Goal: Task Accomplishment & Management: Manage account settings

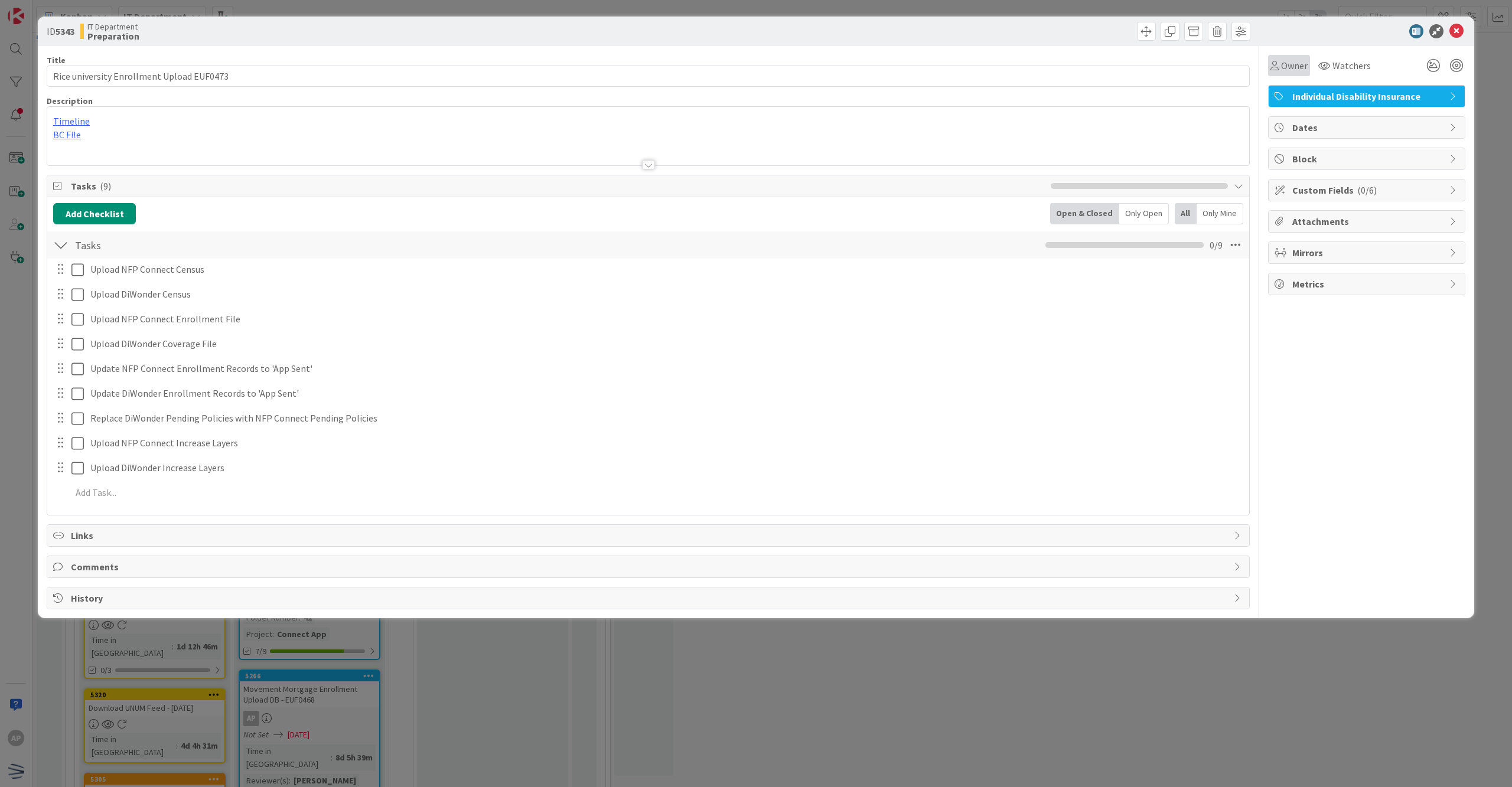
click at [1288, 62] on span "Owner" at bounding box center [1294, 65] width 27 height 15
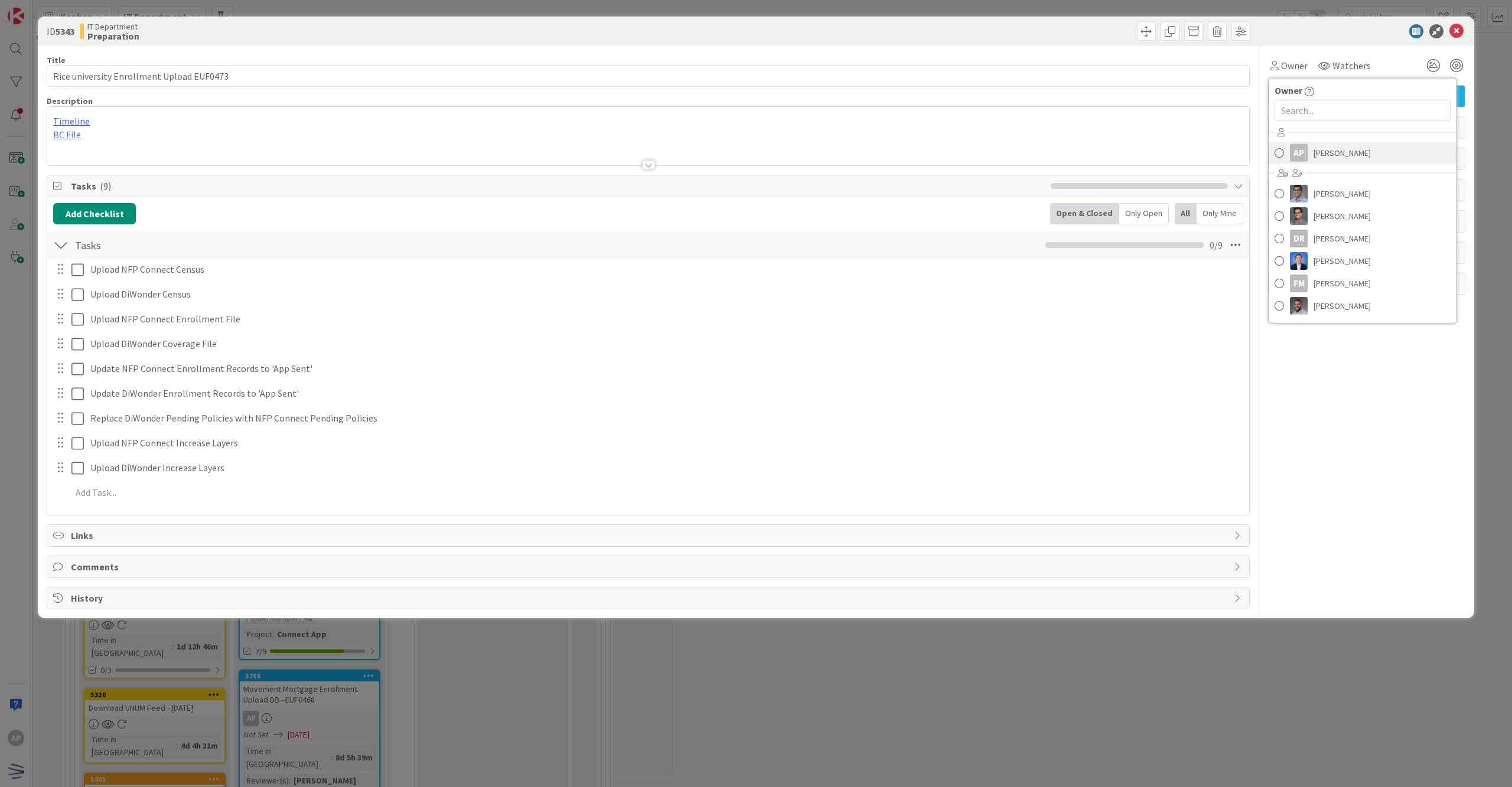
click at [1286, 154] on link "AP [PERSON_NAME]" at bounding box center [1362, 153] width 188 height 23
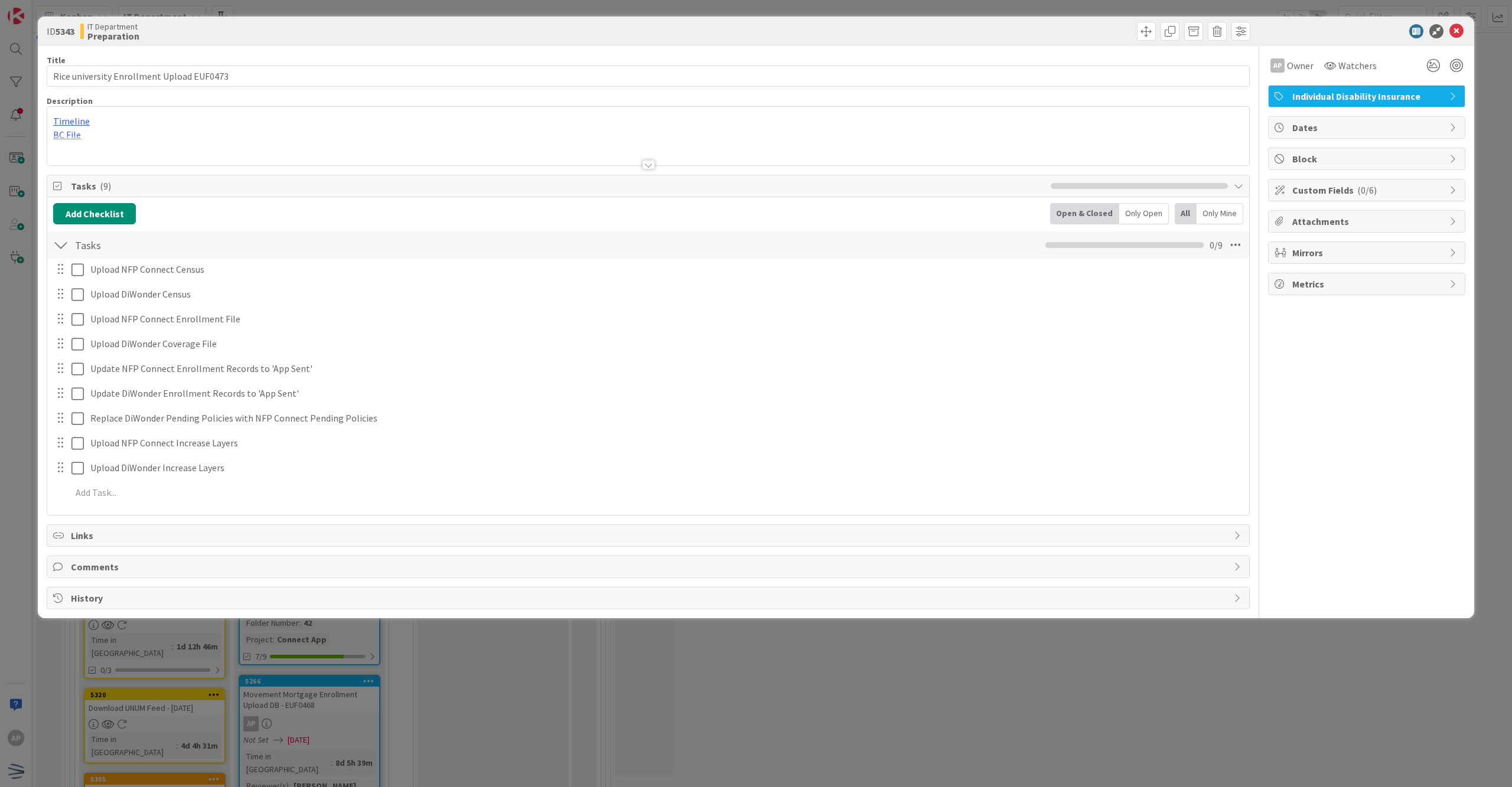
click at [1342, 123] on span "Dates" at bounding box center [1368, 128] width 151 height 15
click at [1342, 168] on span "Not Set" at bounding box center [1342, 169] width 31 height 15
click at [1293, 425] on icon at bounding box center [1292, 424] width 12 height 15
type input "[DATE]"
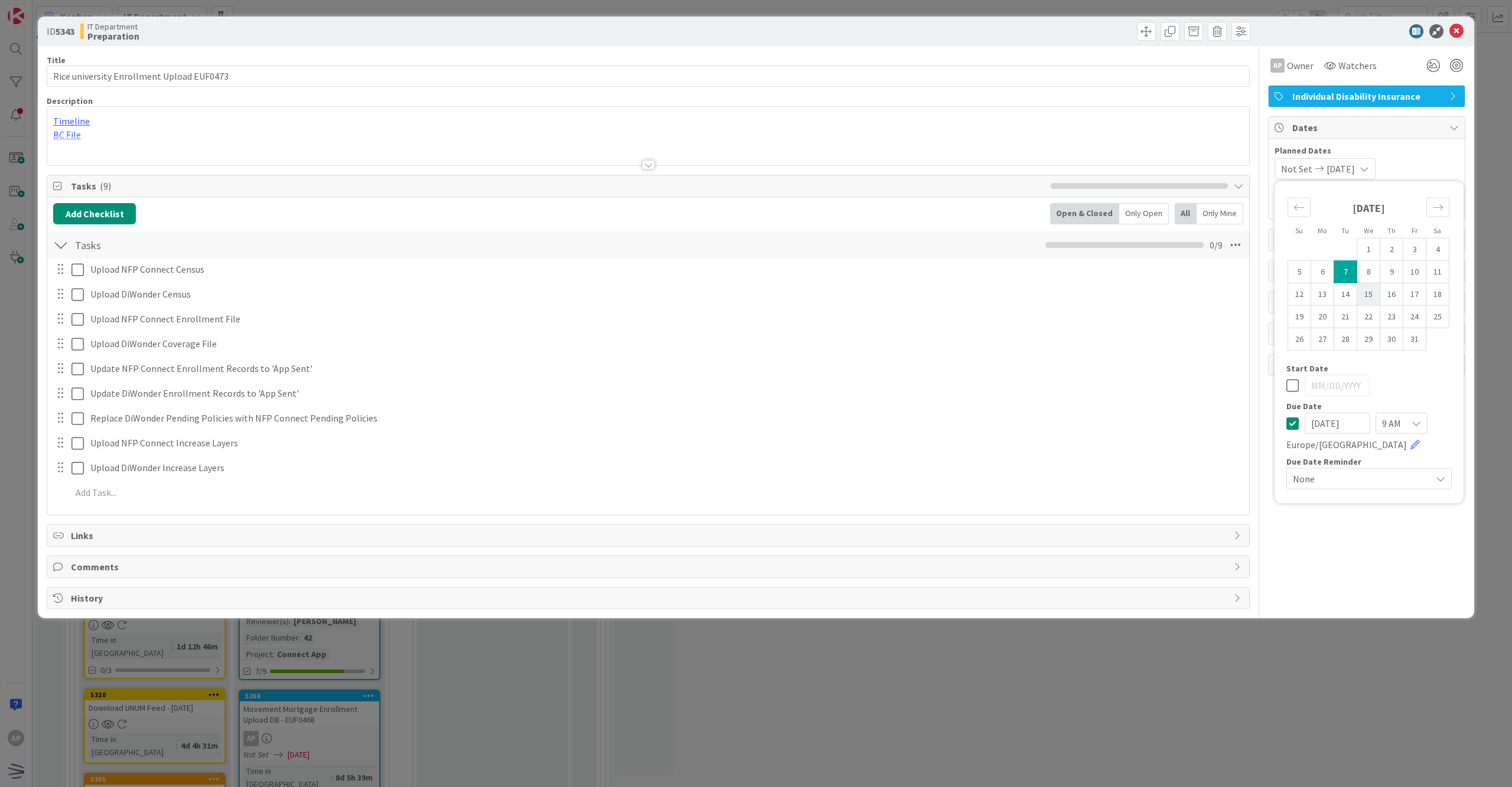
click at [1362, 301] on td "15" at bounding box center [1368, 294] width 23 height 23
type input "[DATE]"
click at [1291, 428] on icon at bounding box center [1292, 424] width 12 height 15
type input "[DATE]"
click at [1295, 388] on icon at bounding box center [1292, 386] width 12 height 15
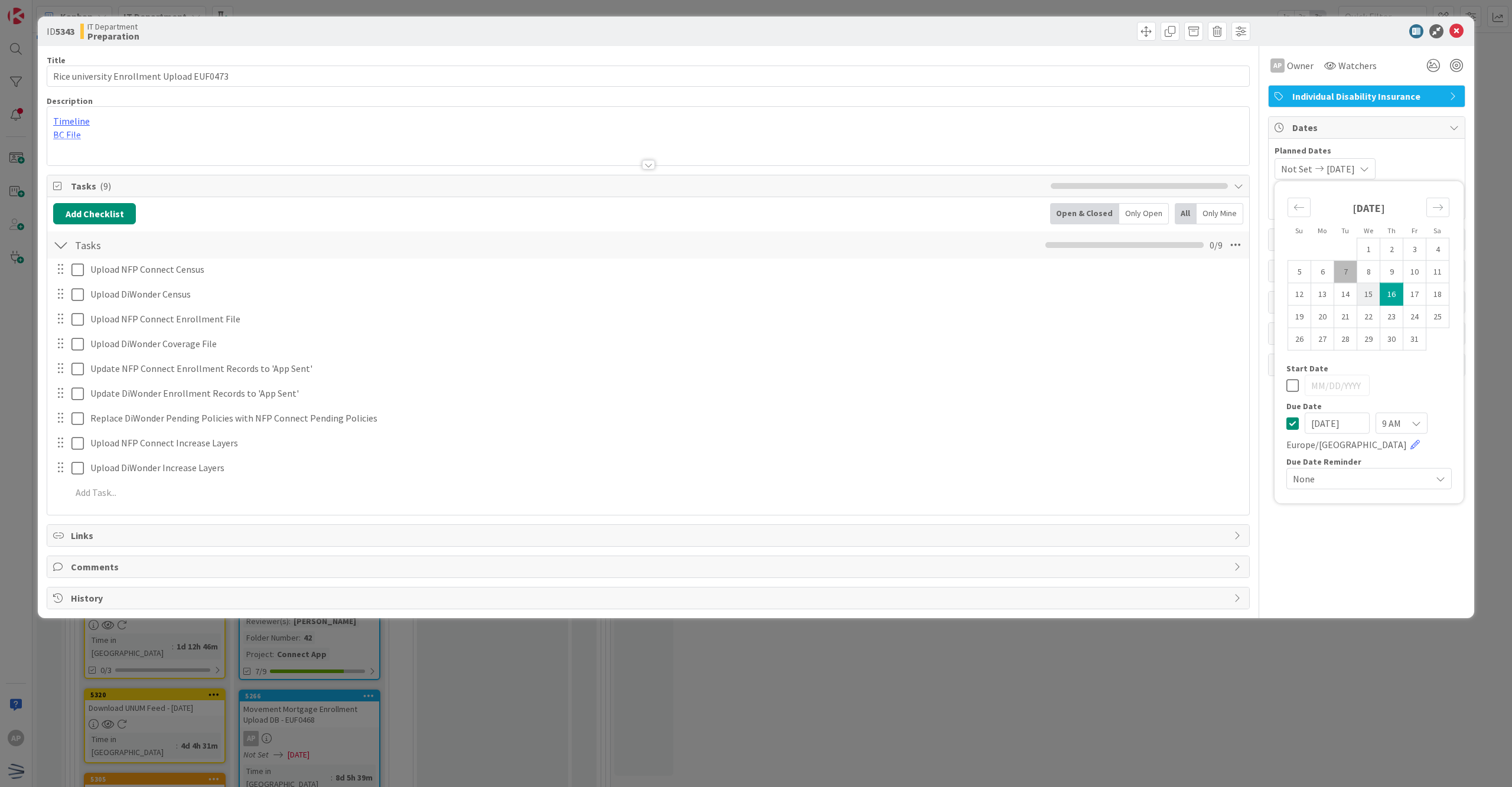
click at [1365, 300] on td "15" at bounding box center [1368, 294] width 23 height 23
type input "[DATE]"
click at [652, 168] on div at bounding box center [648, 165] width 13 height 10
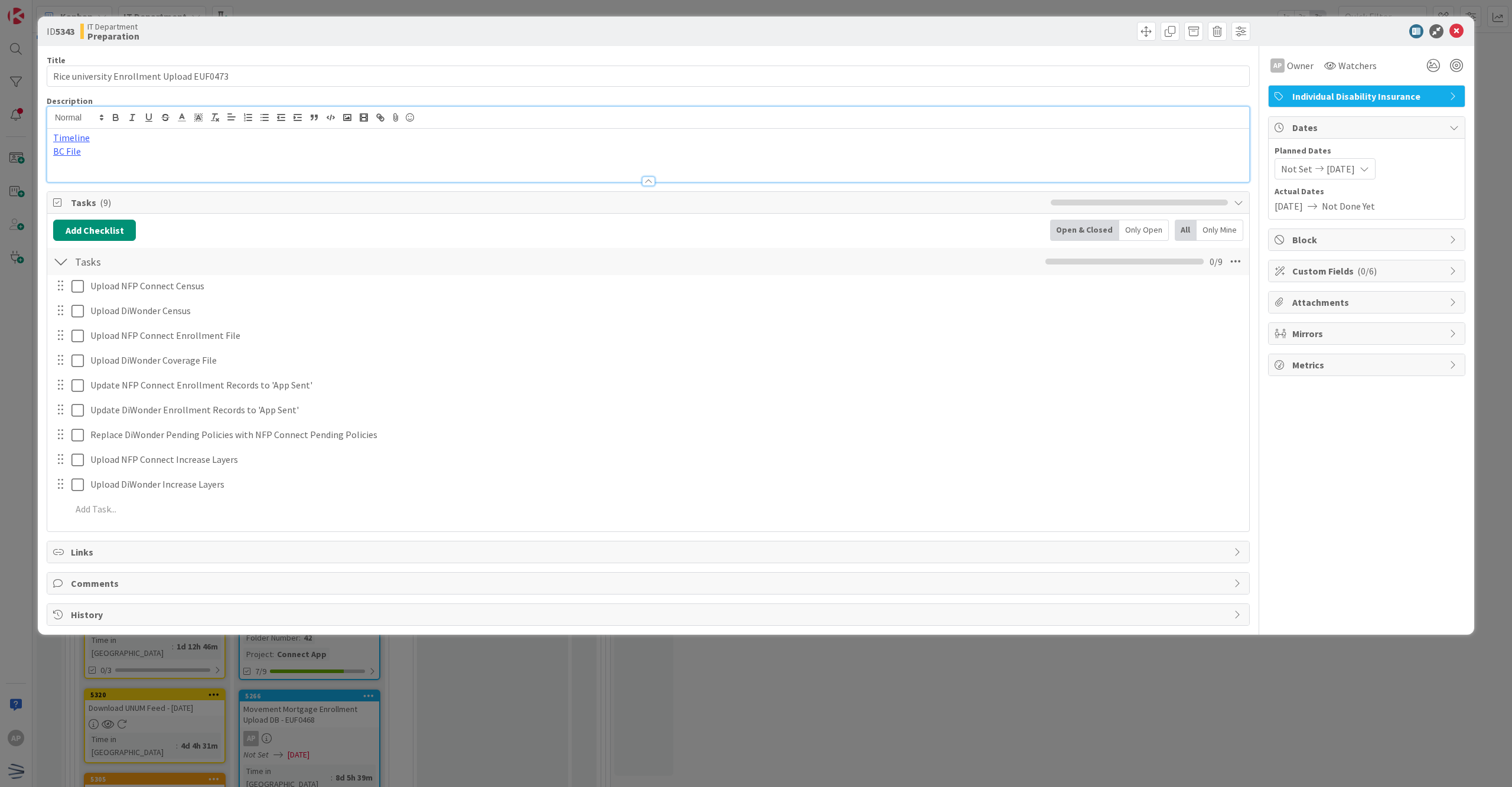
click at [291, 178] on div at bounding box center [648, 175] width 1202 height 12
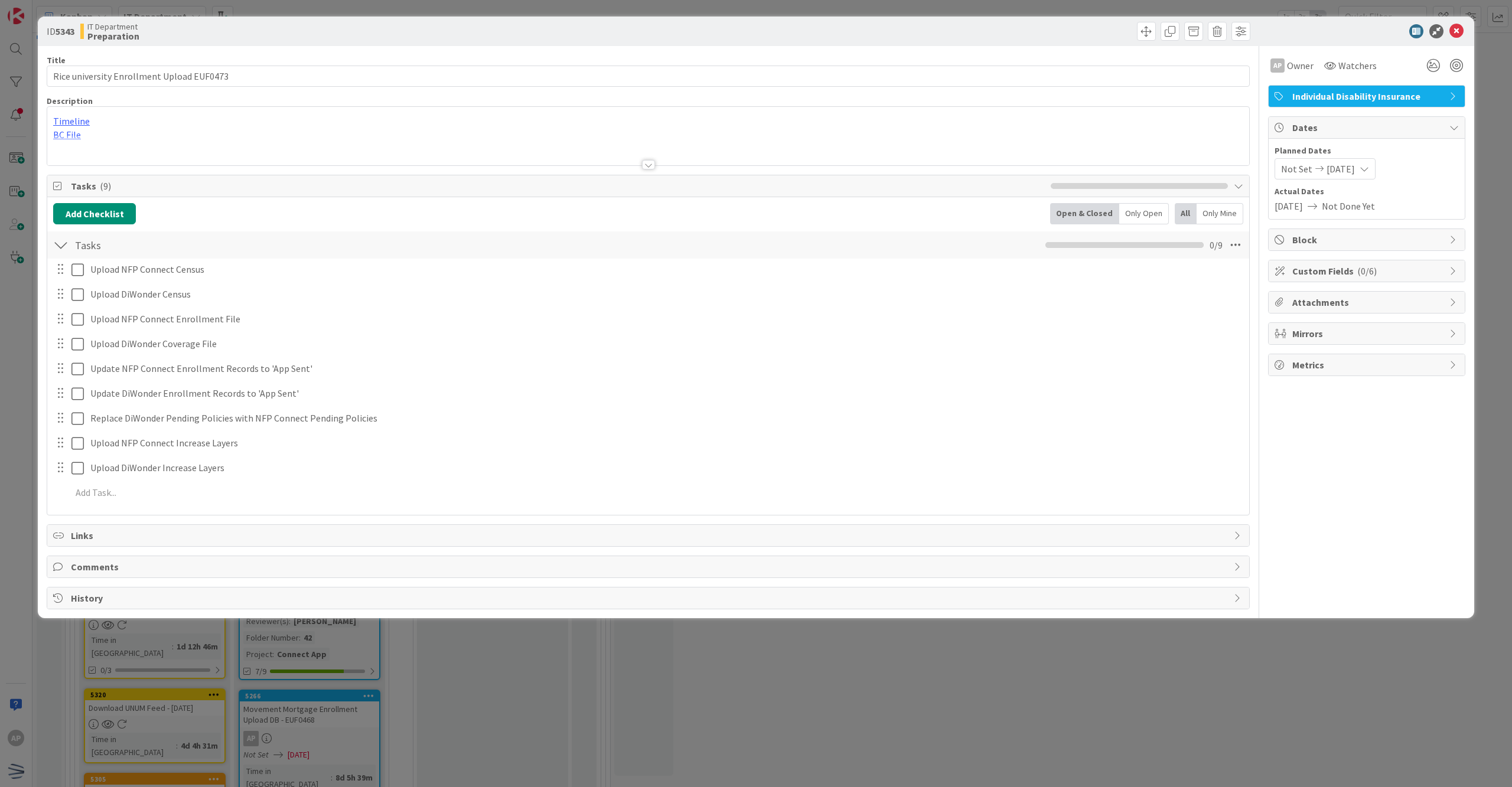
click at [479, 126] on p "Timeline" at bounding box center [648, 121] width 1190 height 14
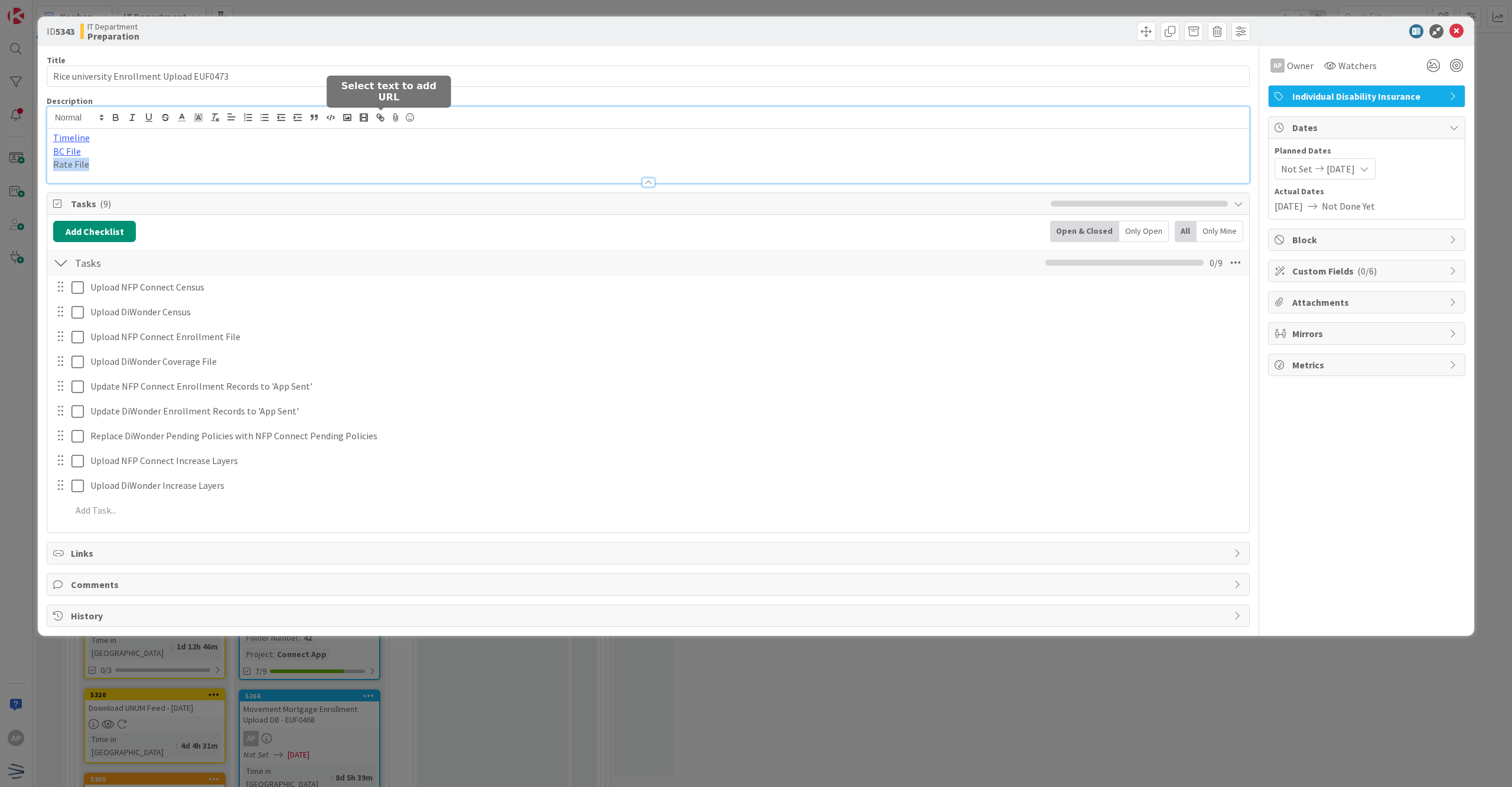
click at [376, 123] on icon "button" at bounding box center [380, 117] width 10 height 10
type input "Rate File"
click at [78, 186] on input "text" at bounding box center [96, 187] width 100 height 15
paste input "[URL][DOMAIN_NAME]"
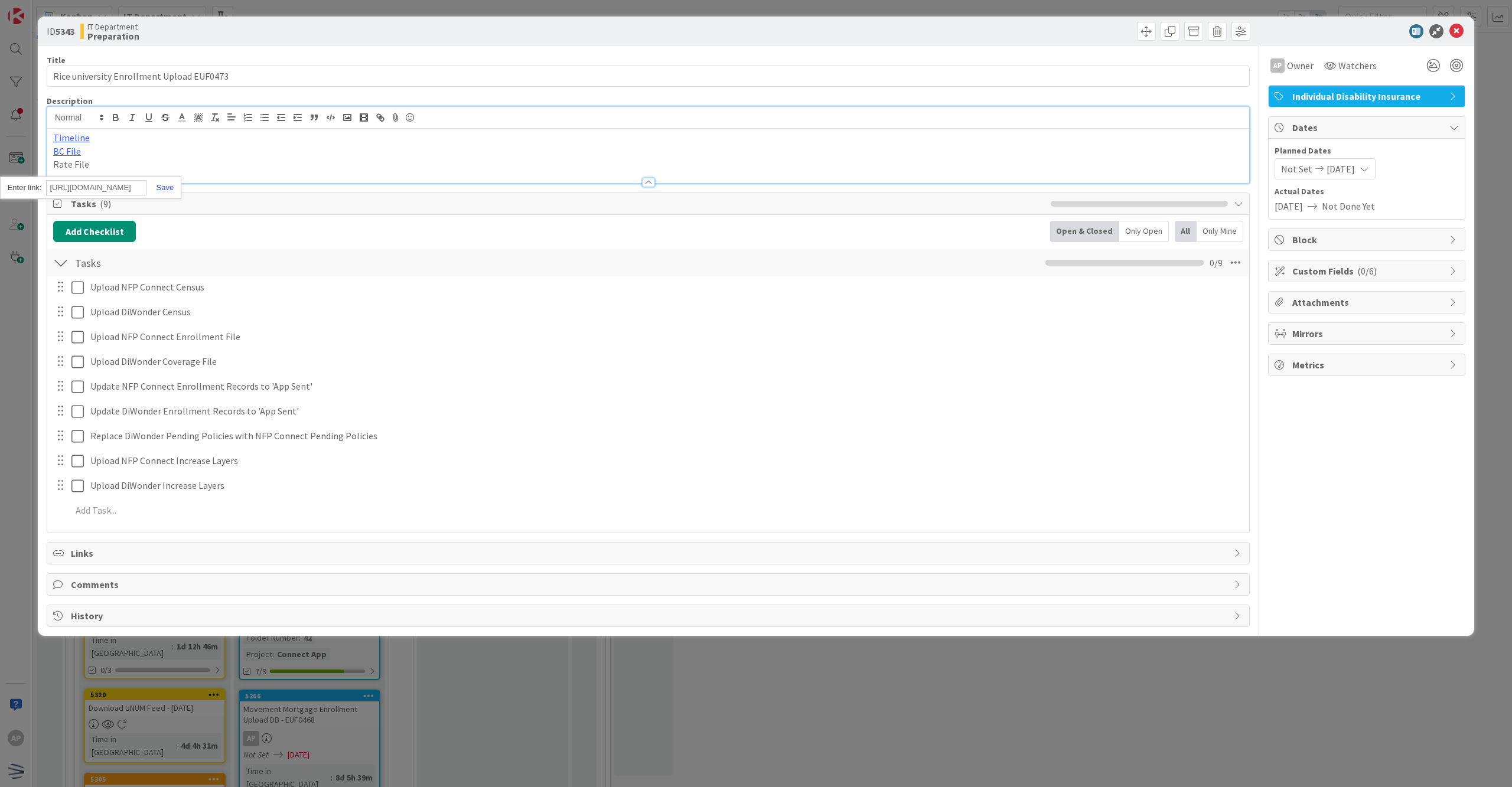
type input "[URL][DOMAIN_NAME]"
click at [166, 187] on link at bounding box center [160, 187] width 27 height 9
click at [170, 171] on div at bounding box center [648, 176] width 1202 height 12
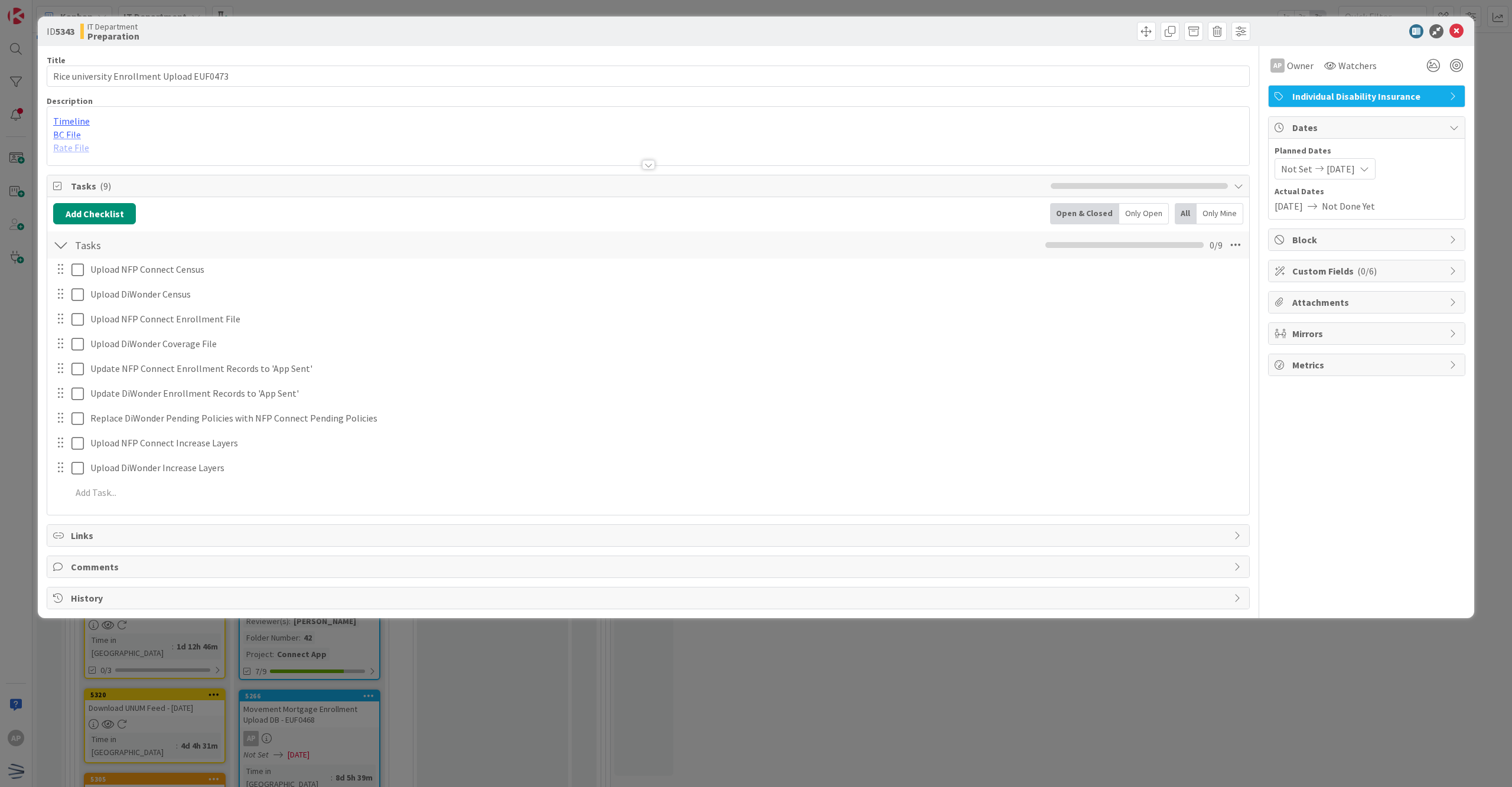
click at [175, 142] on div at bounding box center [648, 150] width 1202 height 30
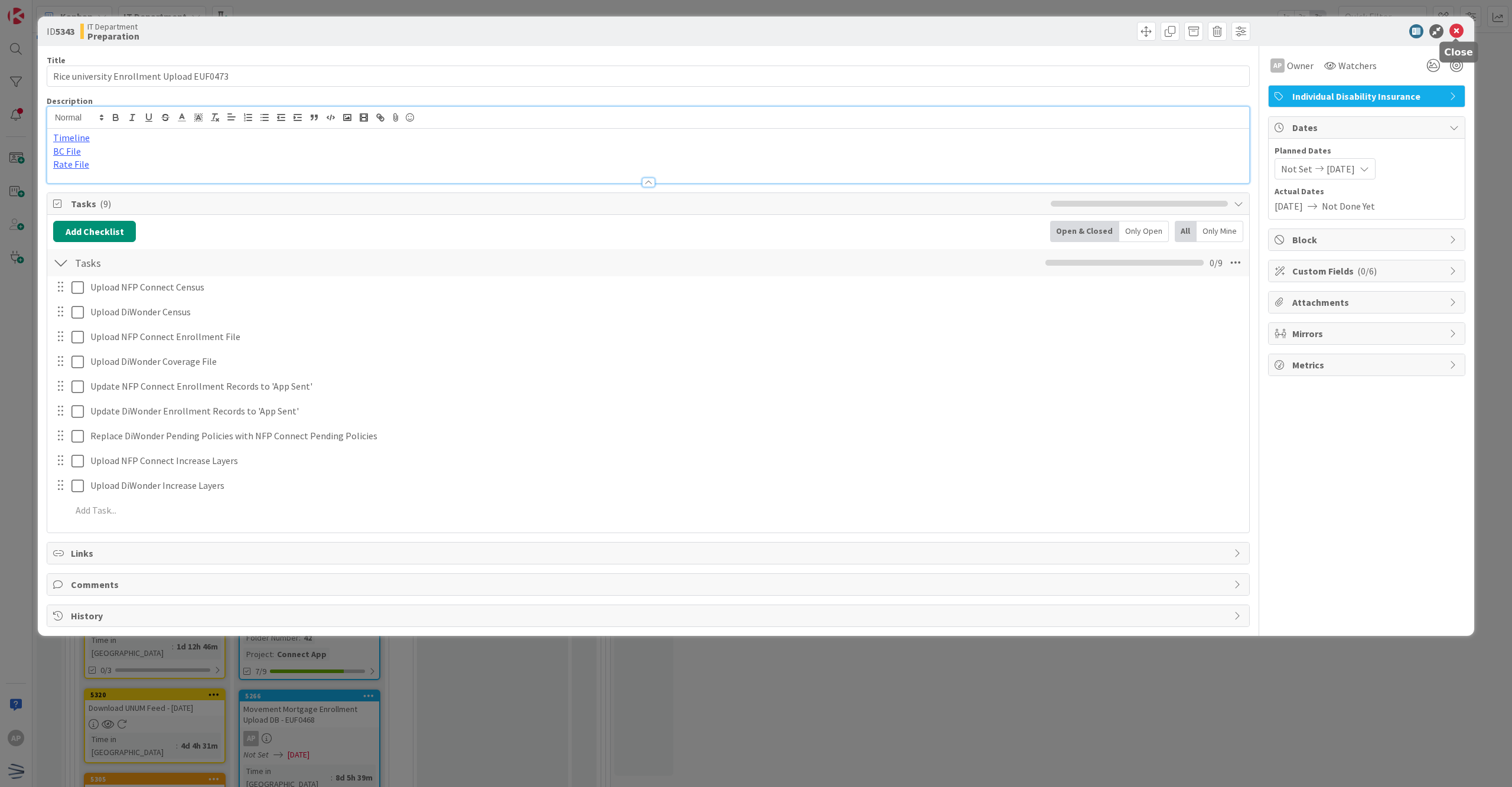
click at [1460, 30] on icon at bounding box center [1456, 31] width 15 height 15
